Goal: Task Accomplishment & Management: Use online tool/utility

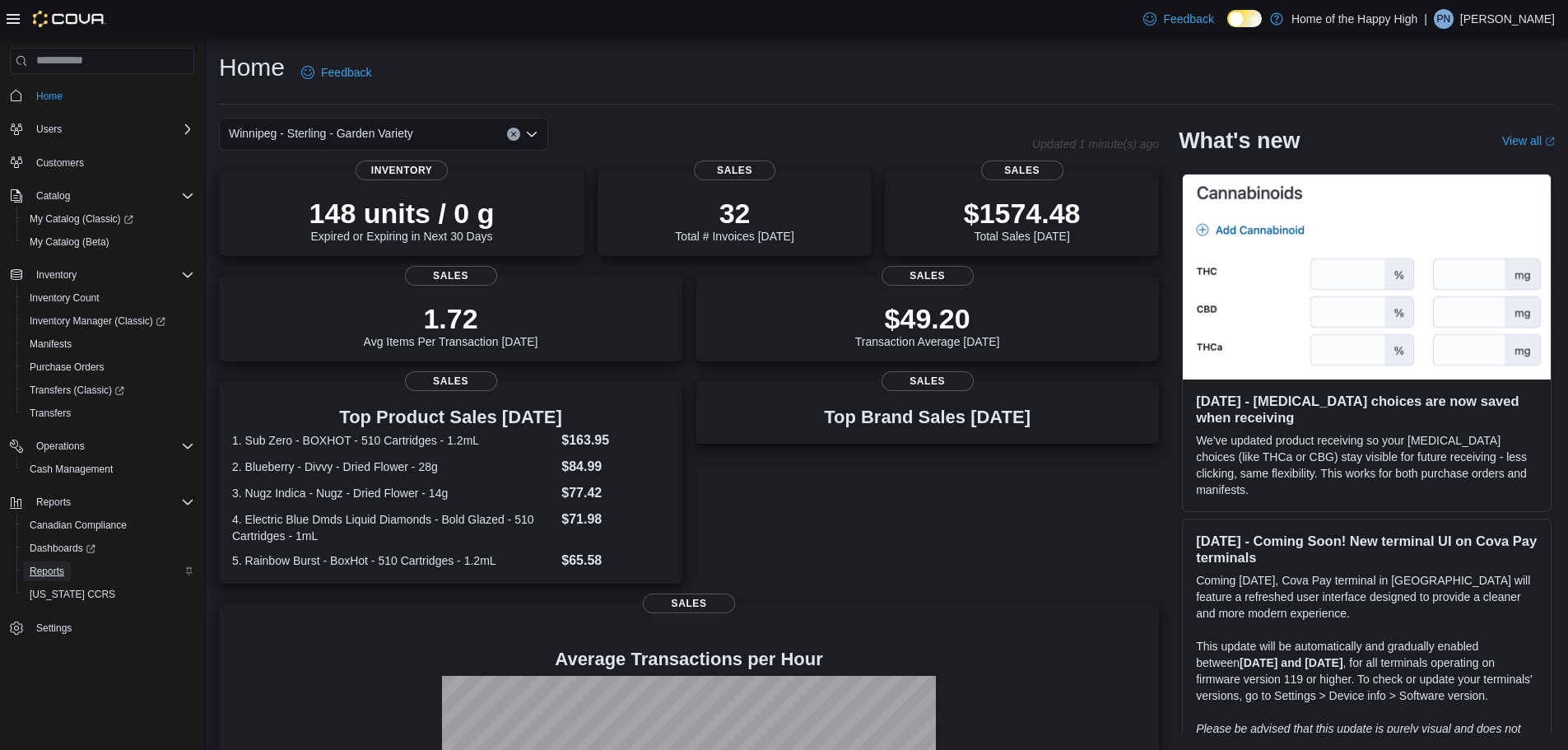
click at [45, 572] on span "Reports" at bounding box center [46, 571] width 34 height 13
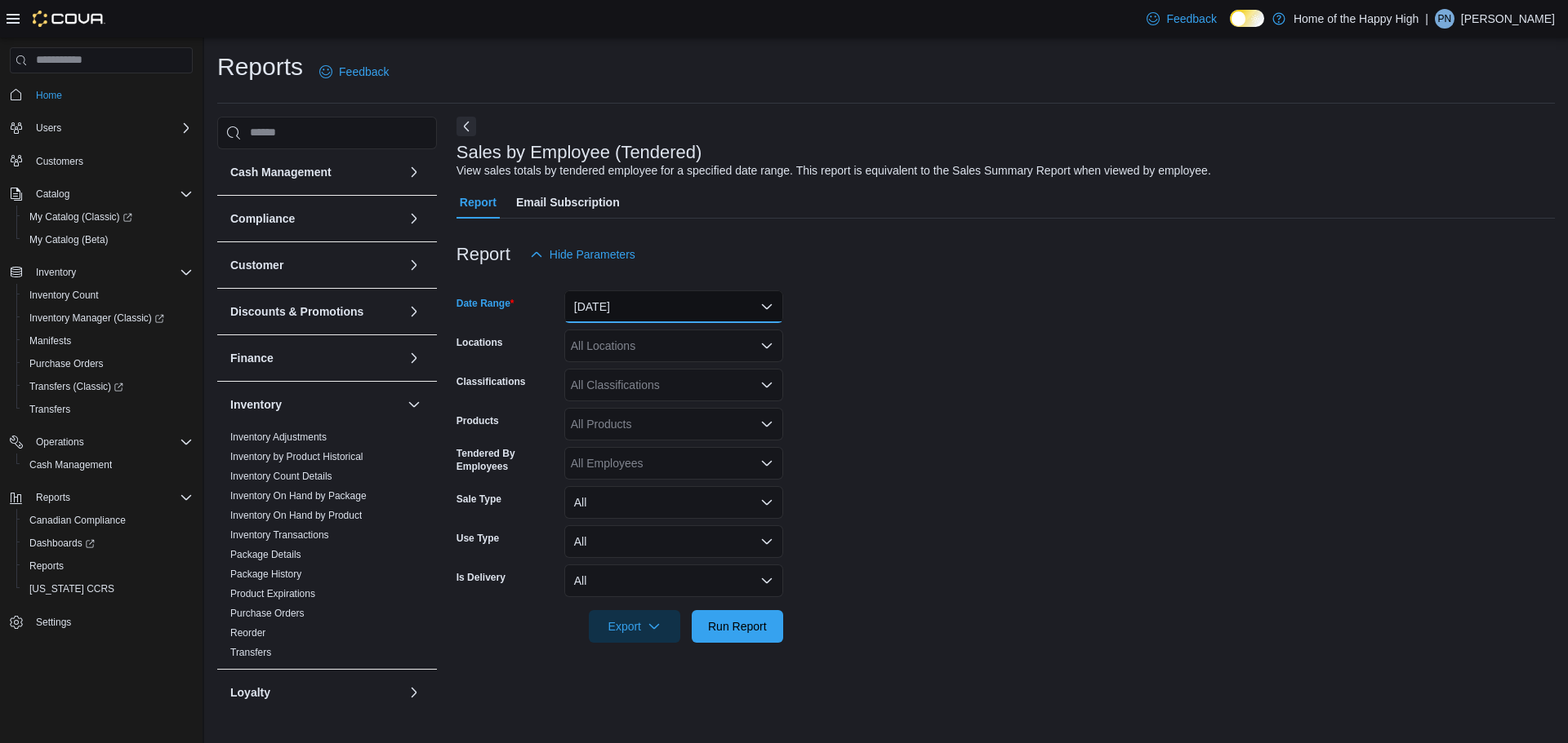
click at [631, 302] on button "[DATE]" at bounding box center [674, 307] width 219 height 32
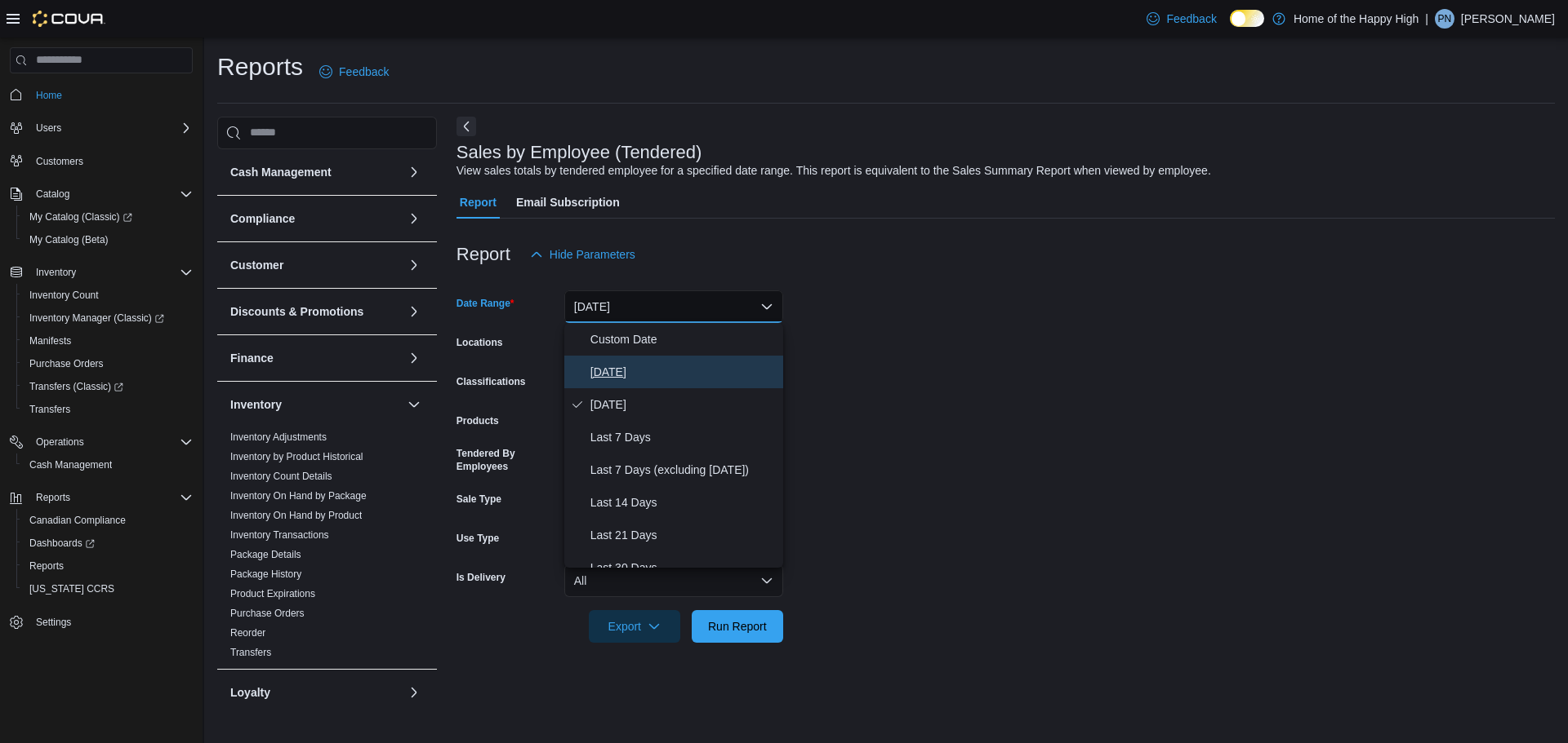
click at [622, 372] on span "[DATE]" at bounding box center [683, 372] width 187 height 20
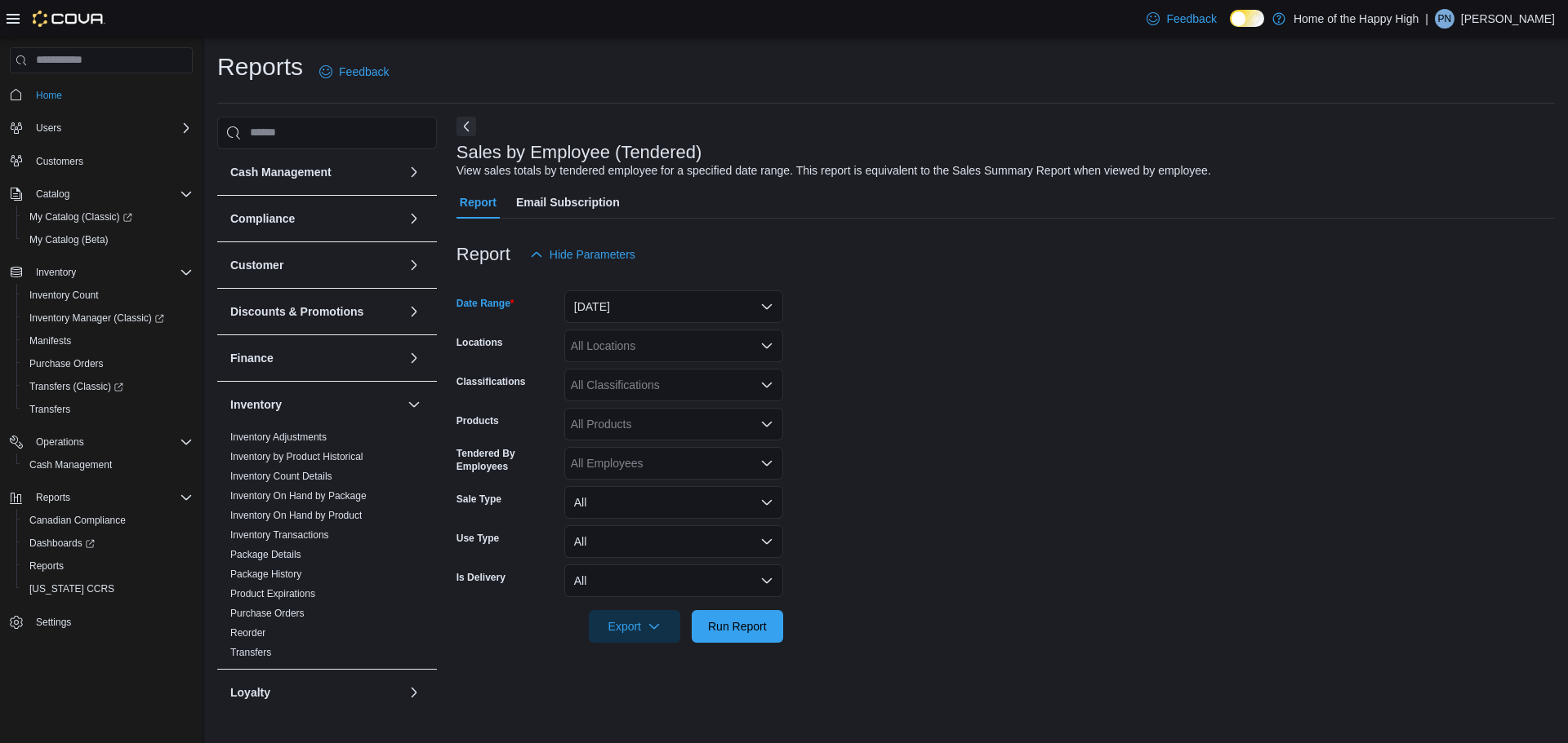
click at [625, 348] on div "All Locations" at bounding box center [674, 346] width 219 height 32
type input "****"
click at [690, 372] on span "Winnipeg - Sterling - Garden Variety" at bounding box center [706, 373] width 183 height 17
click at [735, 619] on span "Run Report" at bounding box center [738, 626] width 59 height 17
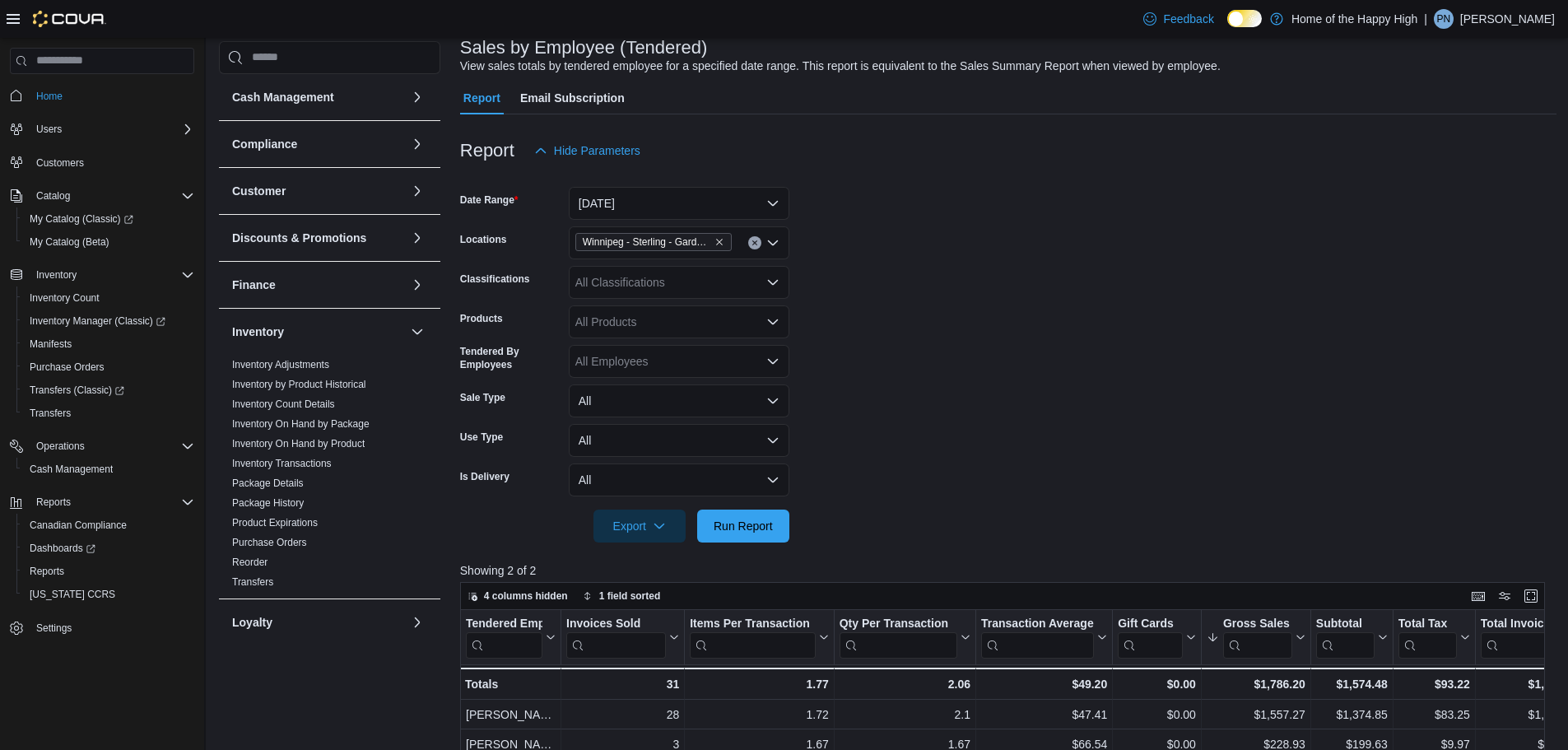
scroll to position [329, 0]
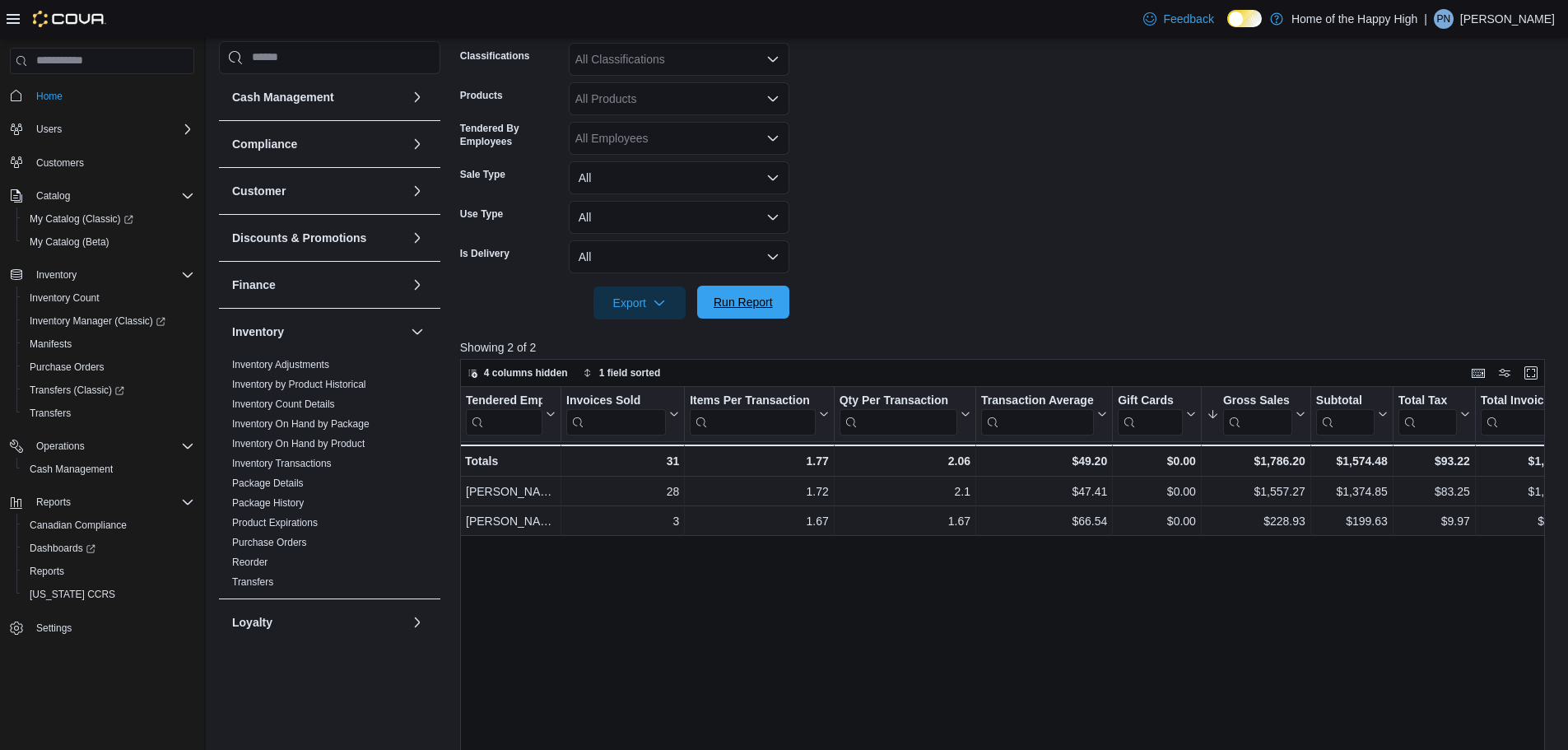
click at [783, 299] on button "Run Report" at bounding box center [744, 302] width 93 height 33
click at [769, 308] on span "Run Report" at bounding box center [744, 302] width 59 height 17
click at [736, 295] on span "Run Report" at bounding box center [744, 302] width 59 height 17
click at [736, 313] on span "Run Report" at bounding box center [744, 302] width 73 height 33
click at [745, 310] on span "Run Report" at bounding box center [744, 302] width 73 height 33
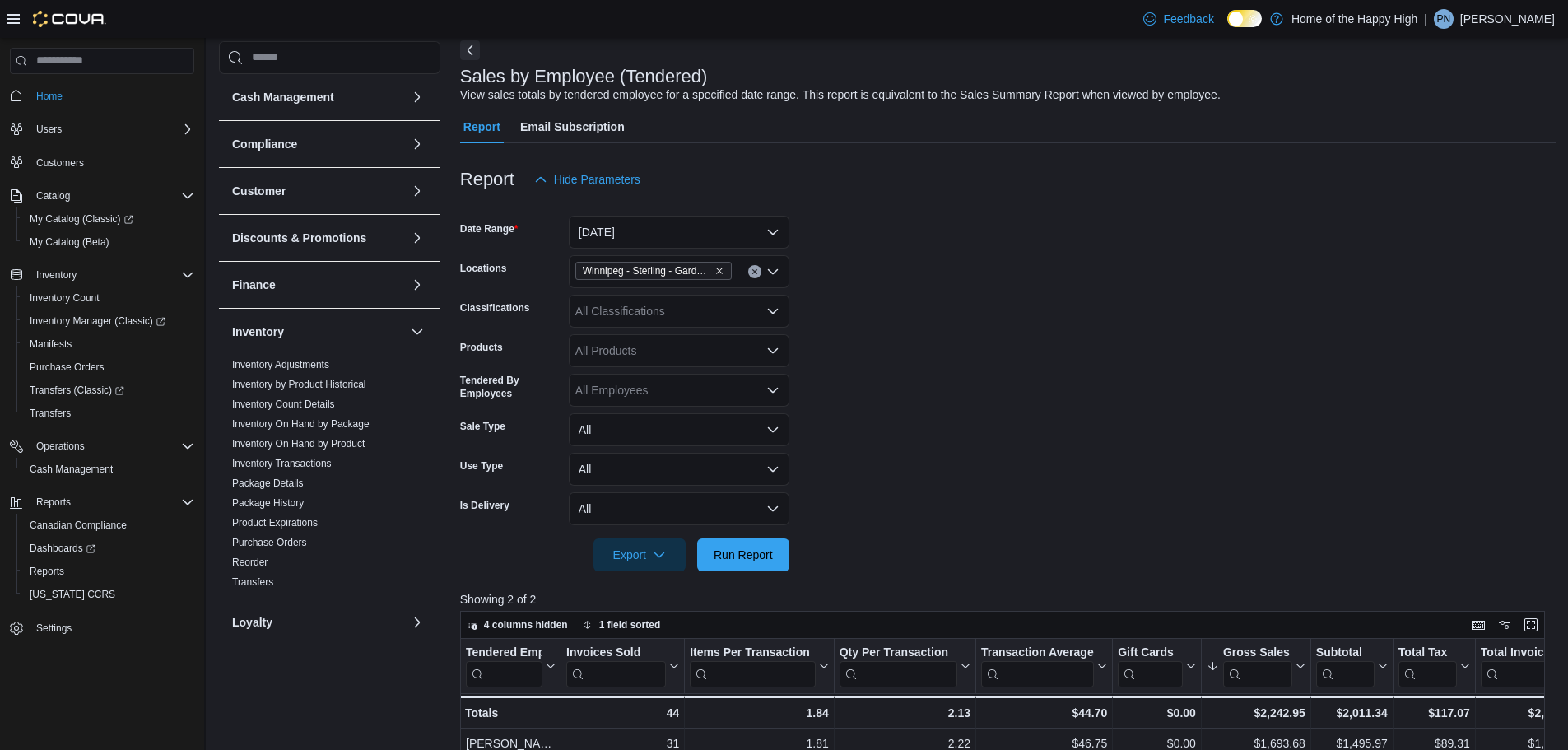
scroll to position [165, 0]
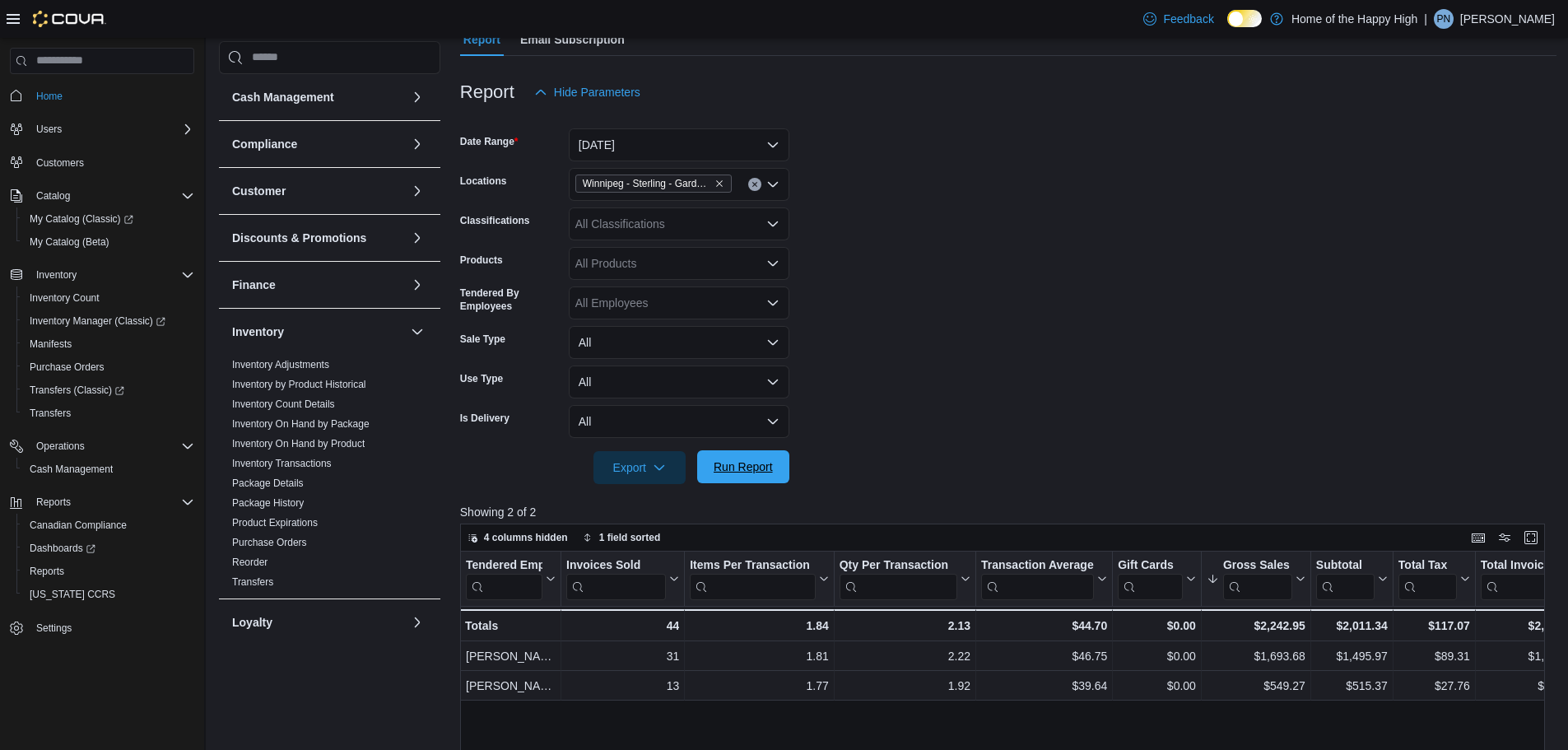
click at [740, 479] on span "Run Report" at bounding box center [744, 466] width 73 height 33
click at [767, 465] on span "Run Report" at bounding box center [744, 467] width 59 height 17
